Goal: Book appointment/travel/reservation

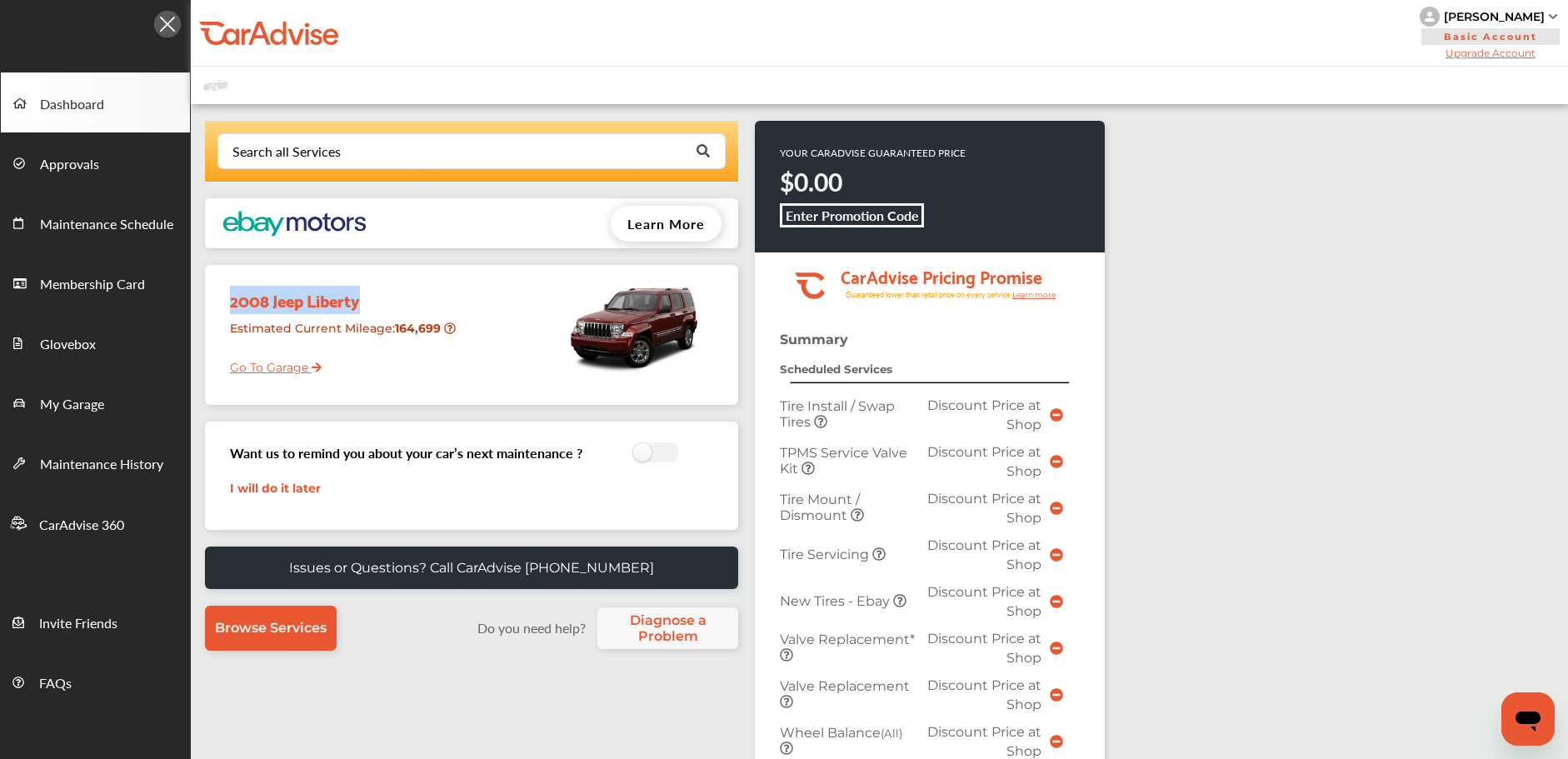
drag, startPoint x: 227, startPoint y: 302, endPoint x: 387, endPoint y: 309, distance: 160.2
click at [387, 309] on div "2008 Jeep Liberty" at bounding box center [339, 293] width 244 height 41
copy div "2008 Jeep Liberty"
click at [81, 394] on span "My Garage" at bounding box center [72, 404] width 64 height 22
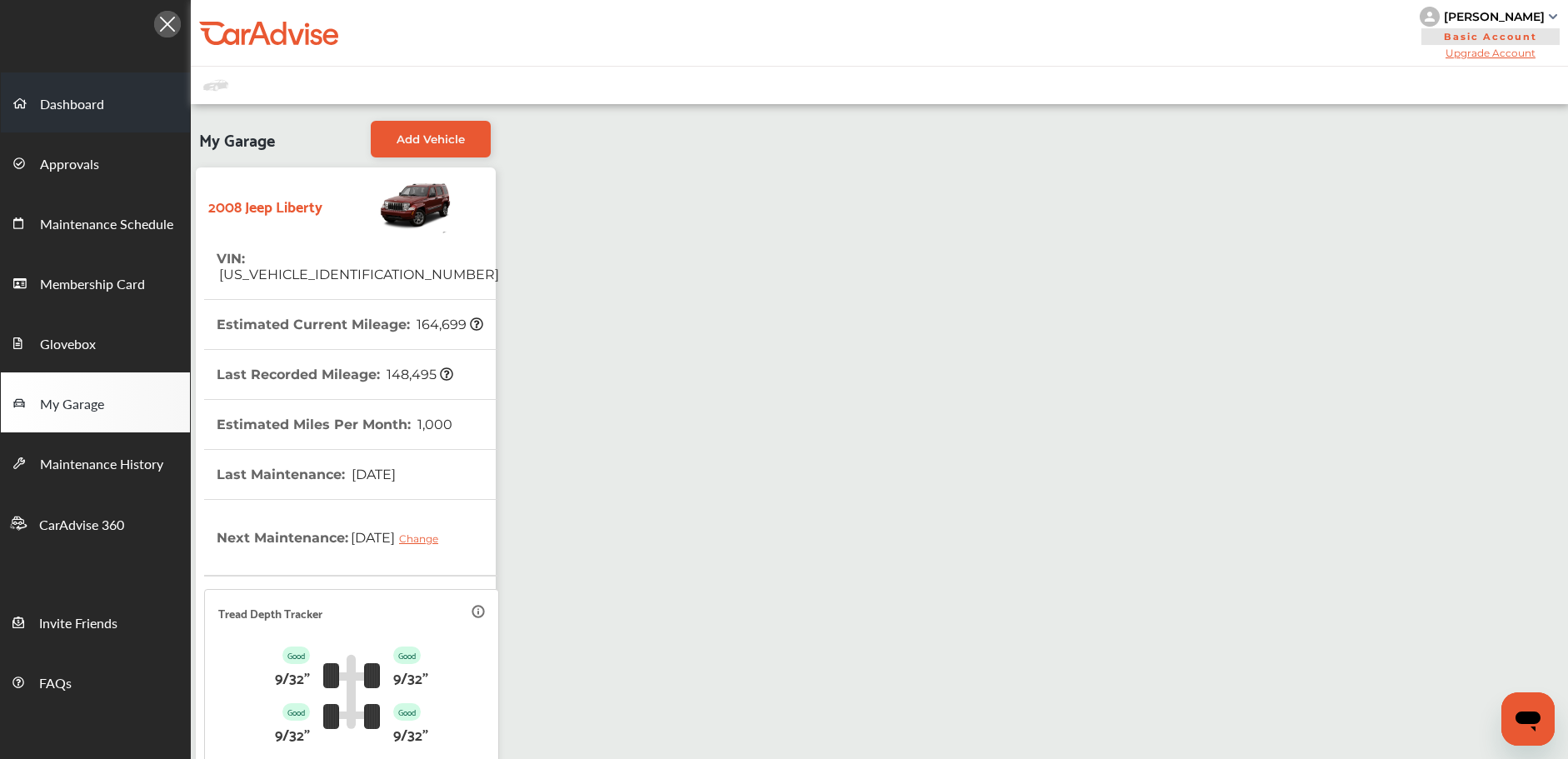
click at [123, 110] on link "Dashboard" at bounding box center [95, 102] width 189 height 60
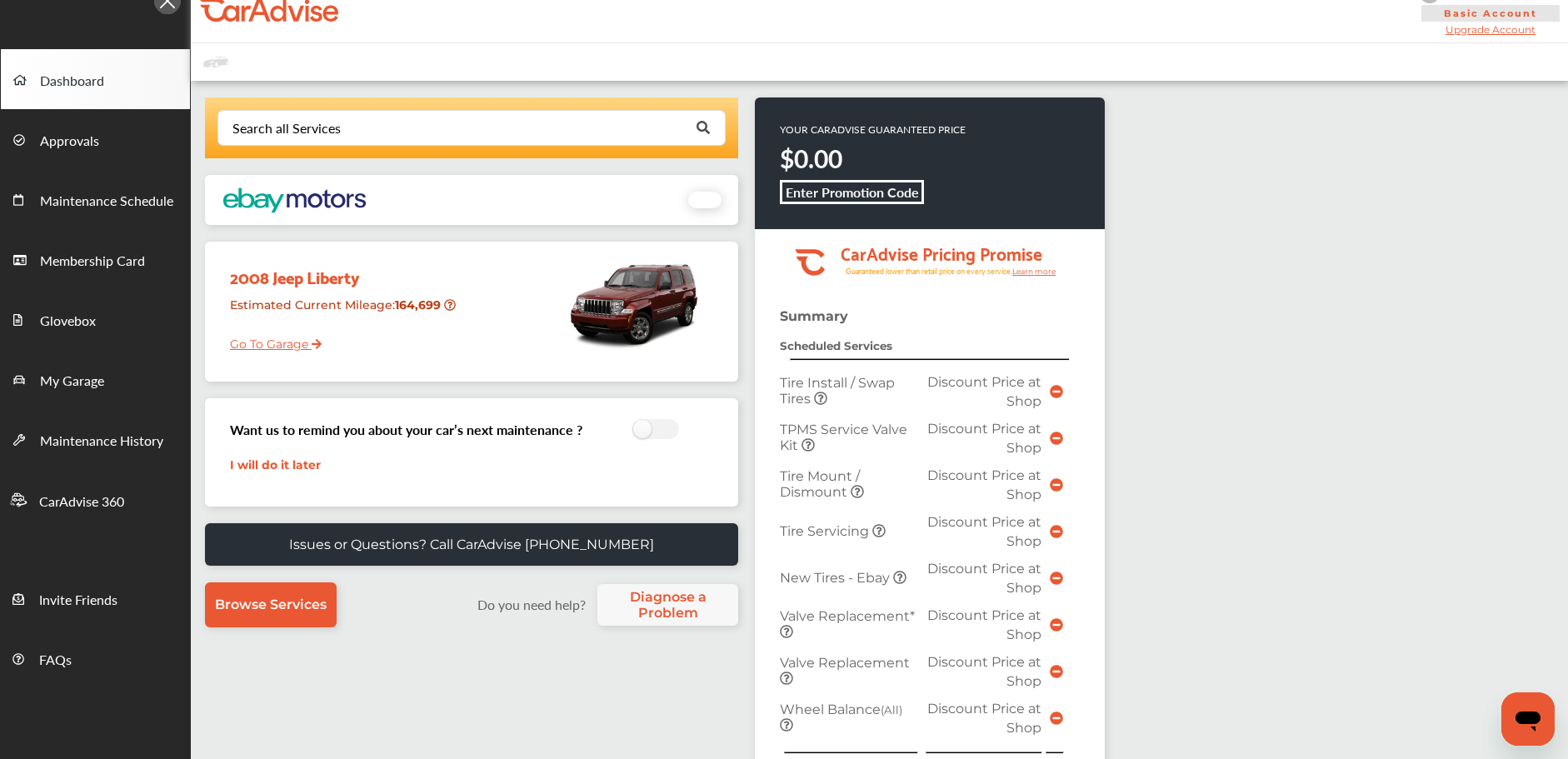
scroll to position [417, 0]
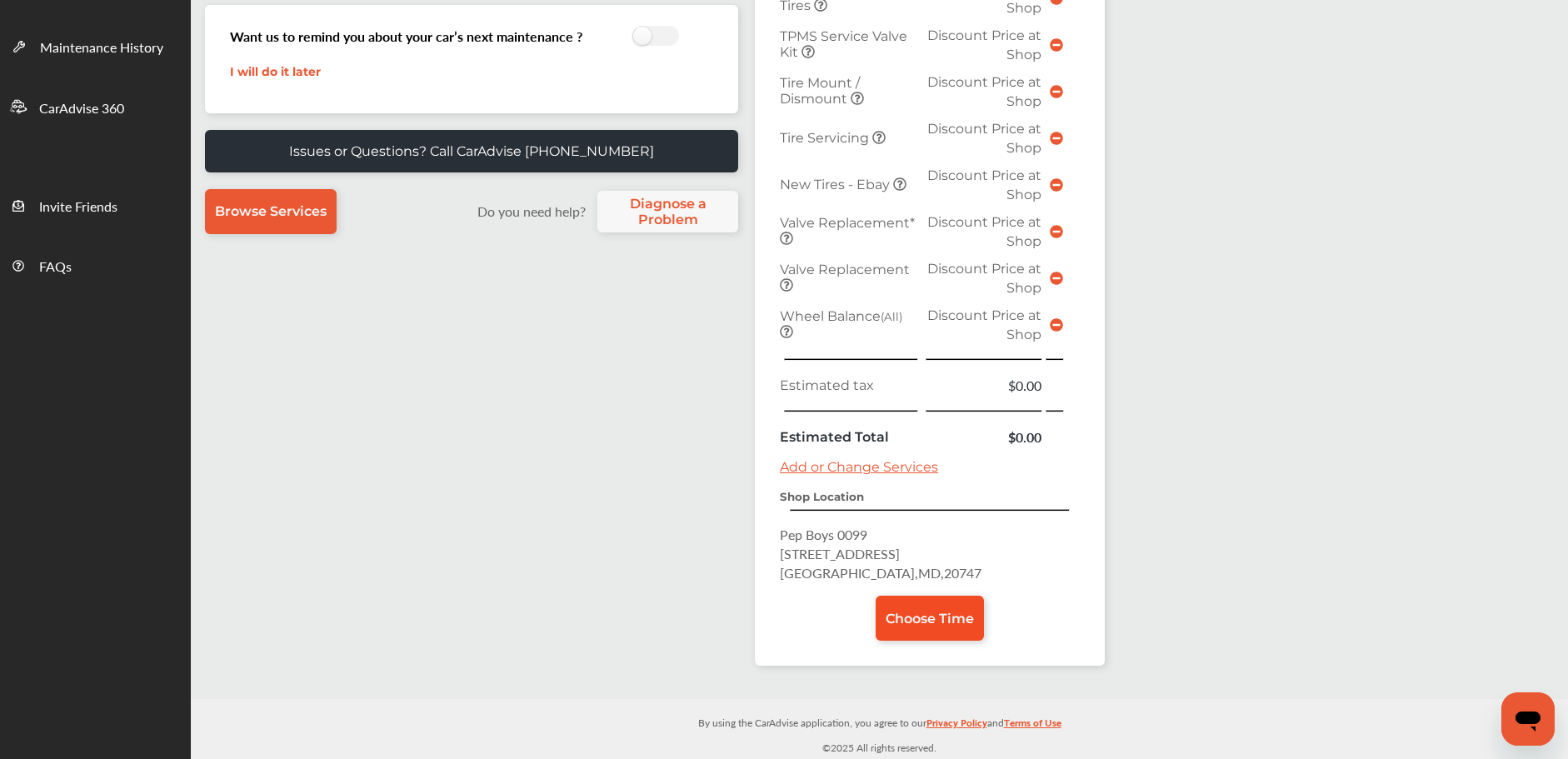
click at [892, 619] on span "Choose Time" at bounding box center [929, 618] width 88 height 16
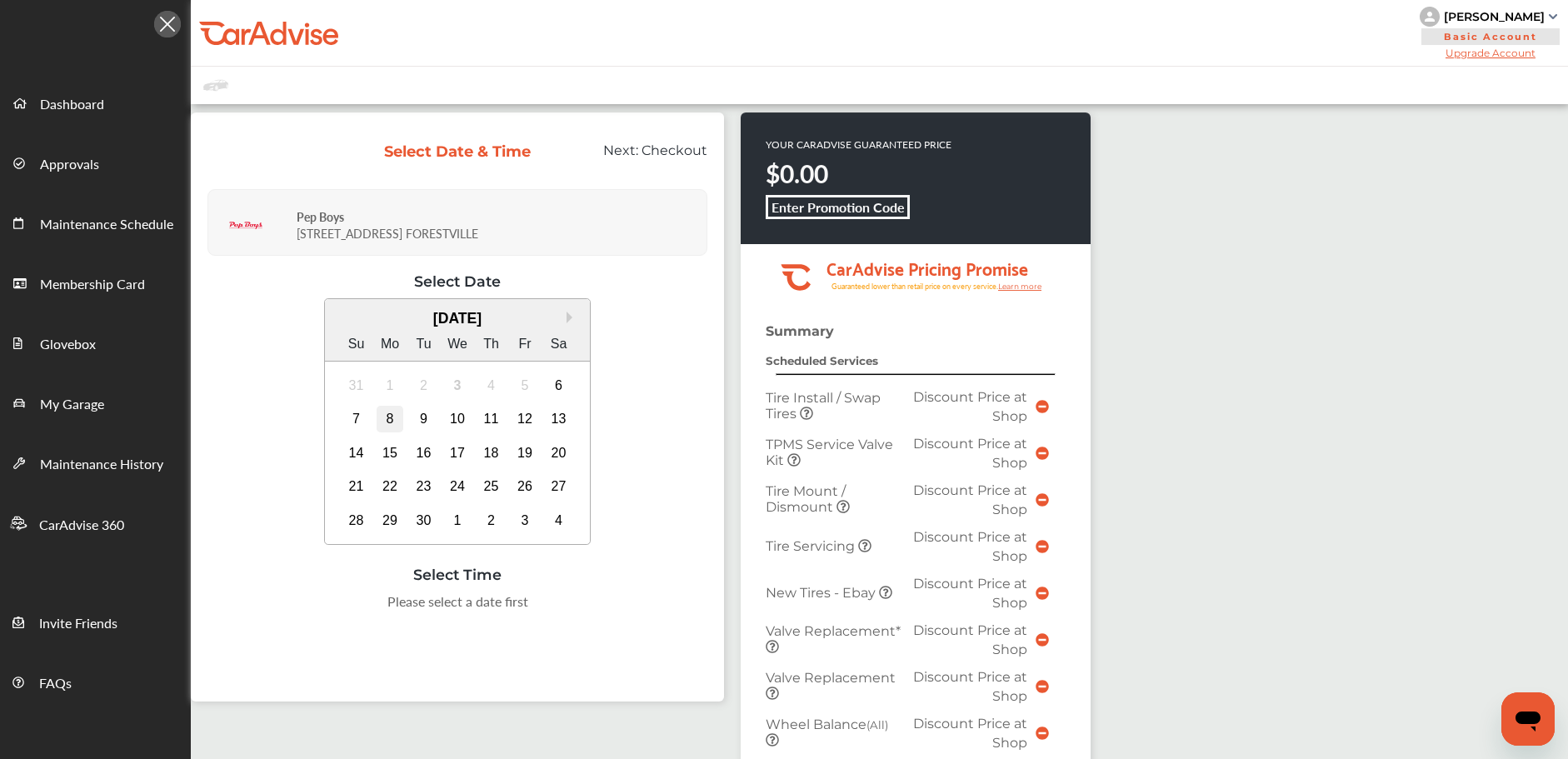
click at [396, 418] on div "8" at bounding box center [390, 418] width 27 height 27
click at [332, 634] on div "2:00 PM" at bounding box center [332, 644] width 78 height 30
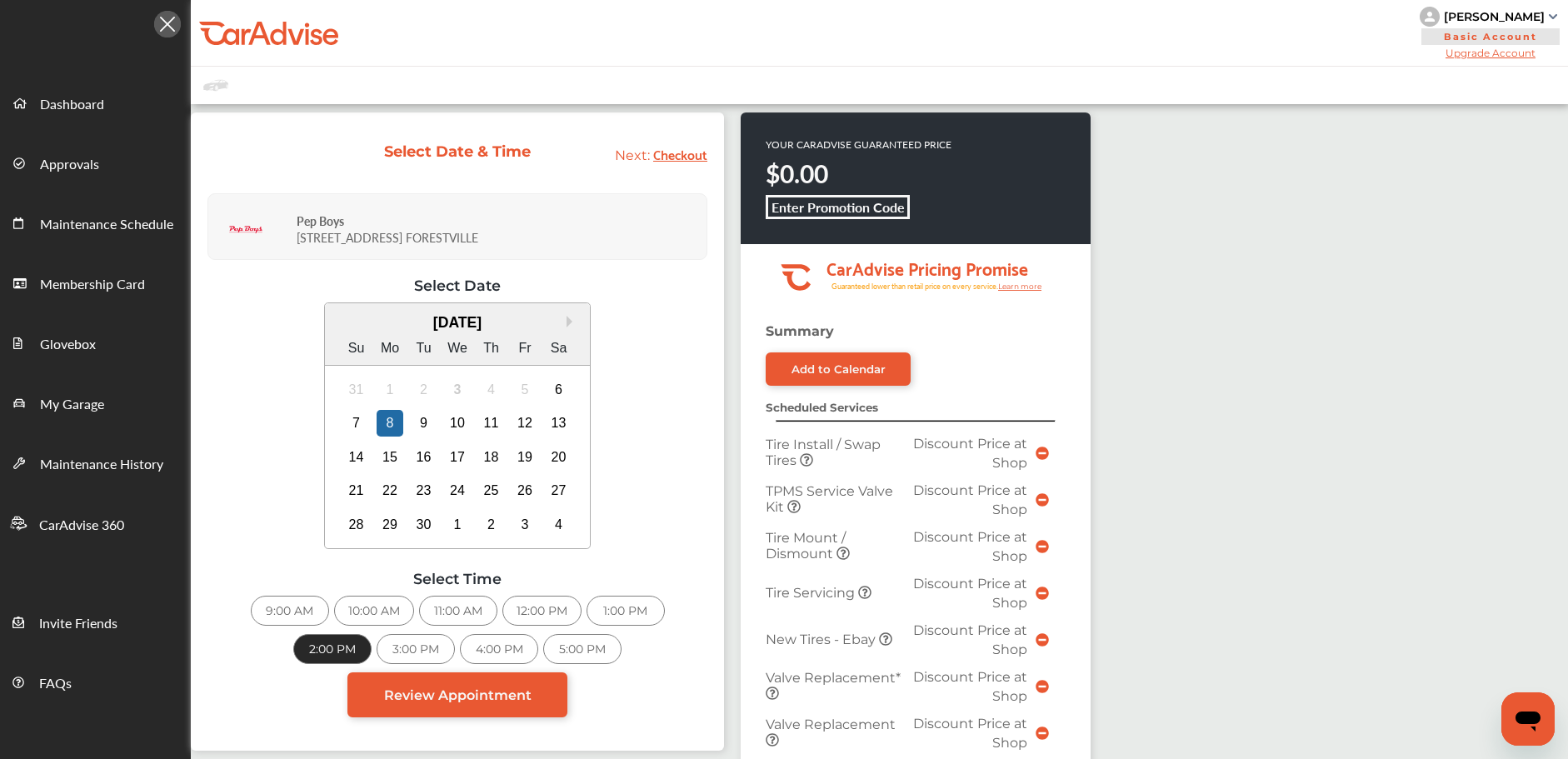
scroll to position [564, 0]
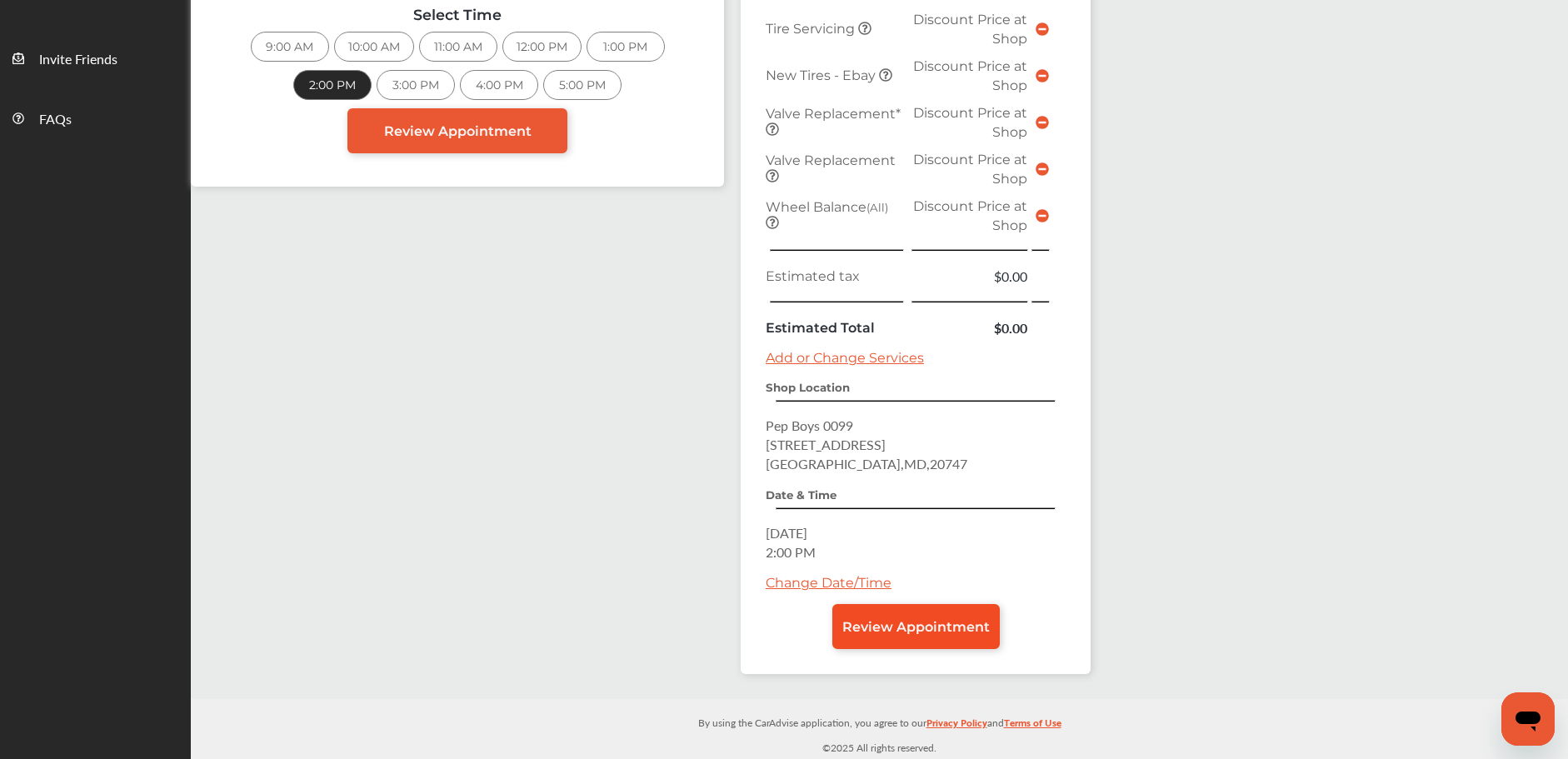
click at [876, 631] on span "Review Appointment" at bounding box center [915, 627] width 147 height 16
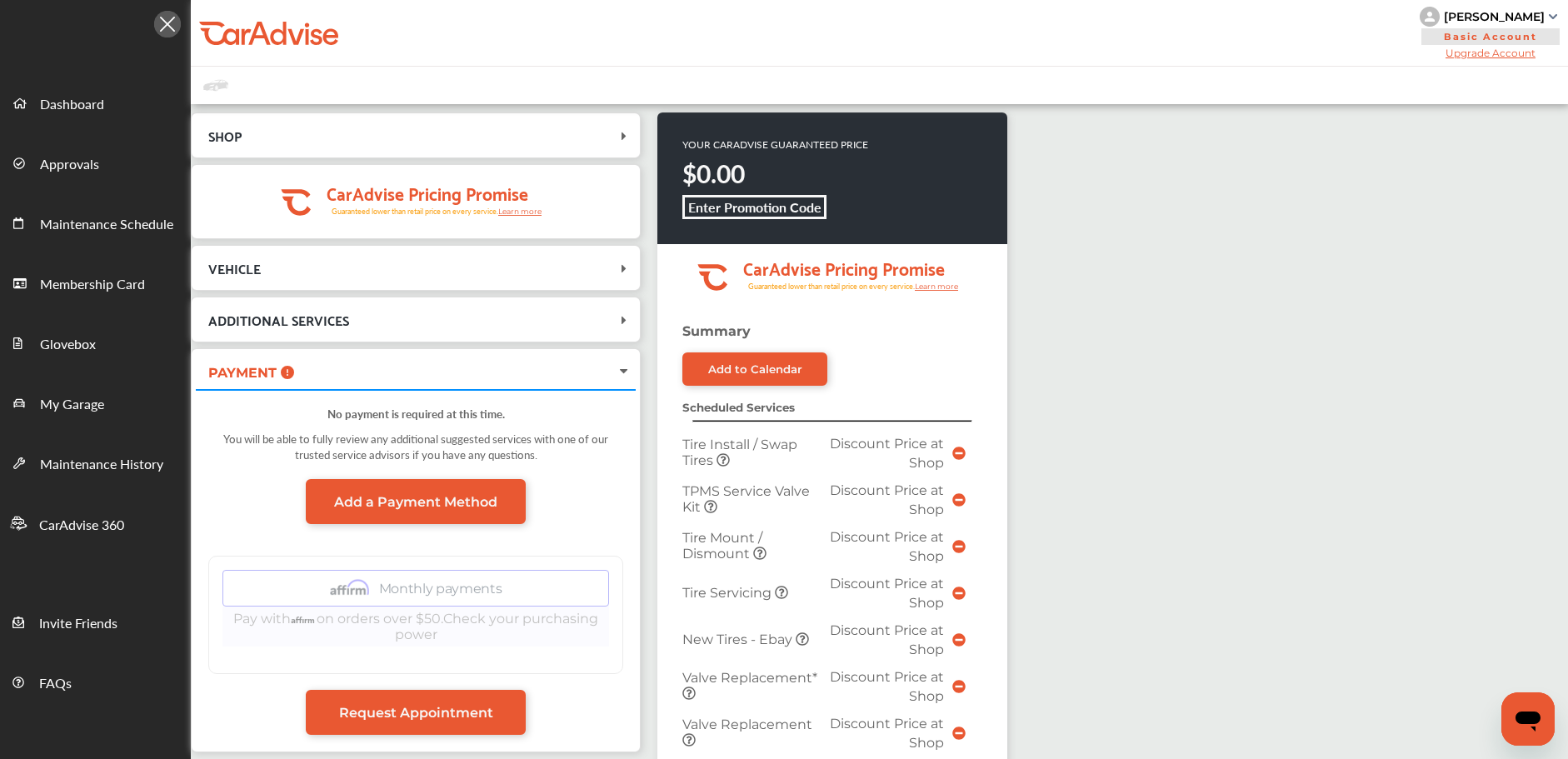
scroll to position [564, 0]
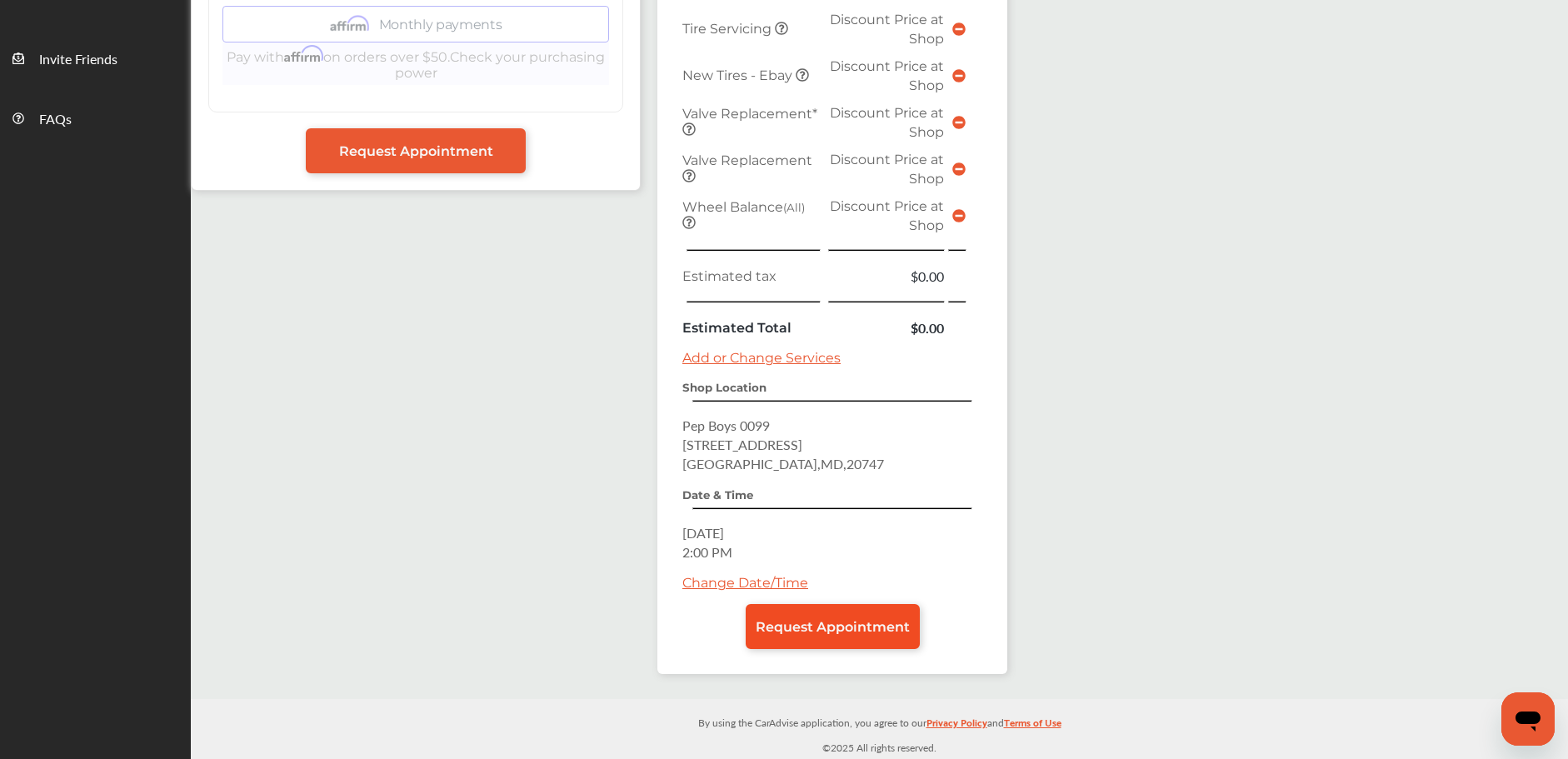
click at [865, 629] on span "Request Appointment" at bounding box center [832, 627] width 154 height 16
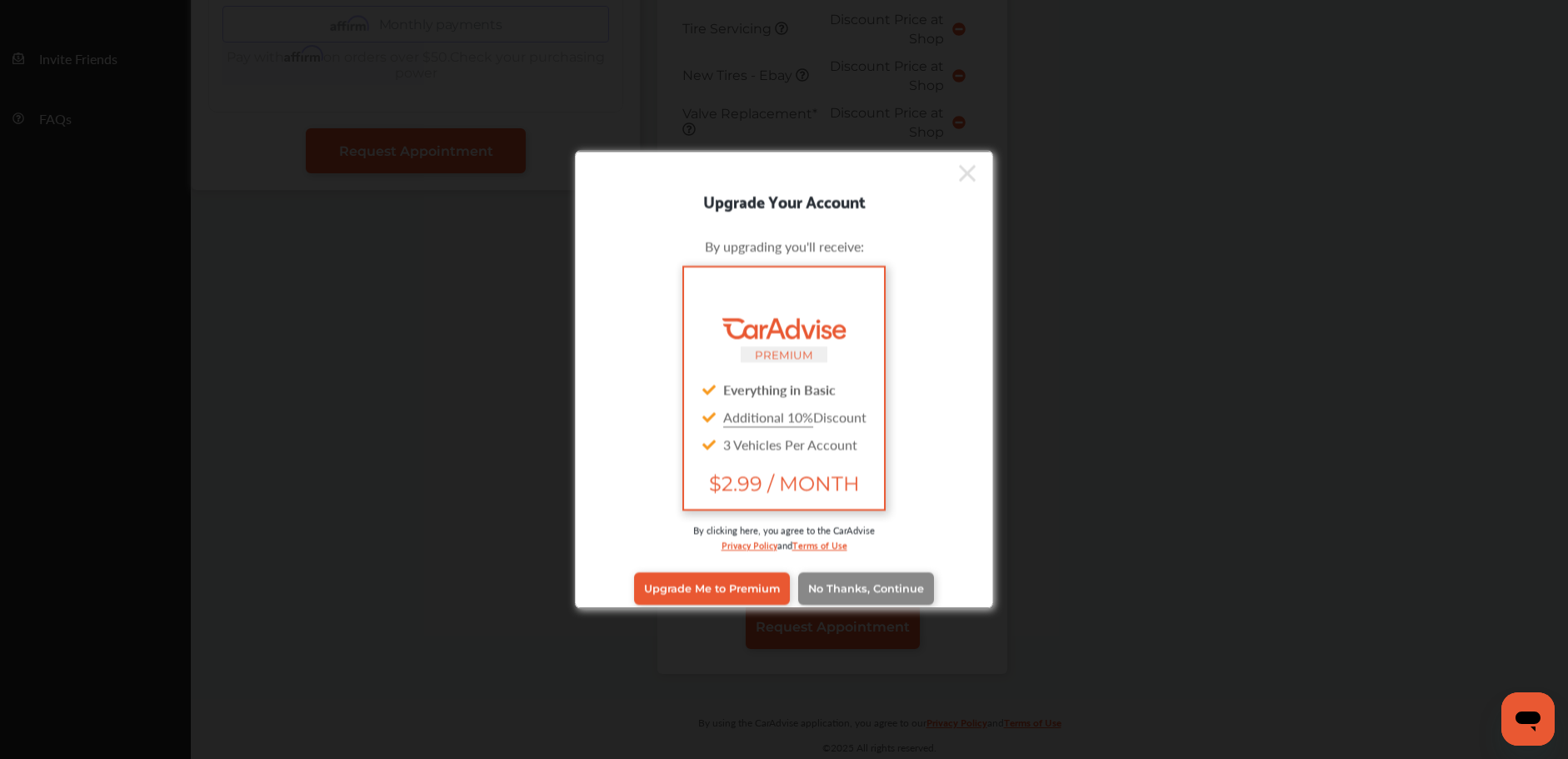
click at [905, 576] on link "No Thanks, Continue" at bounding box center [865, 588] width 136 height 31
